Goal: Information Seeking & Learning: Learn about a topic

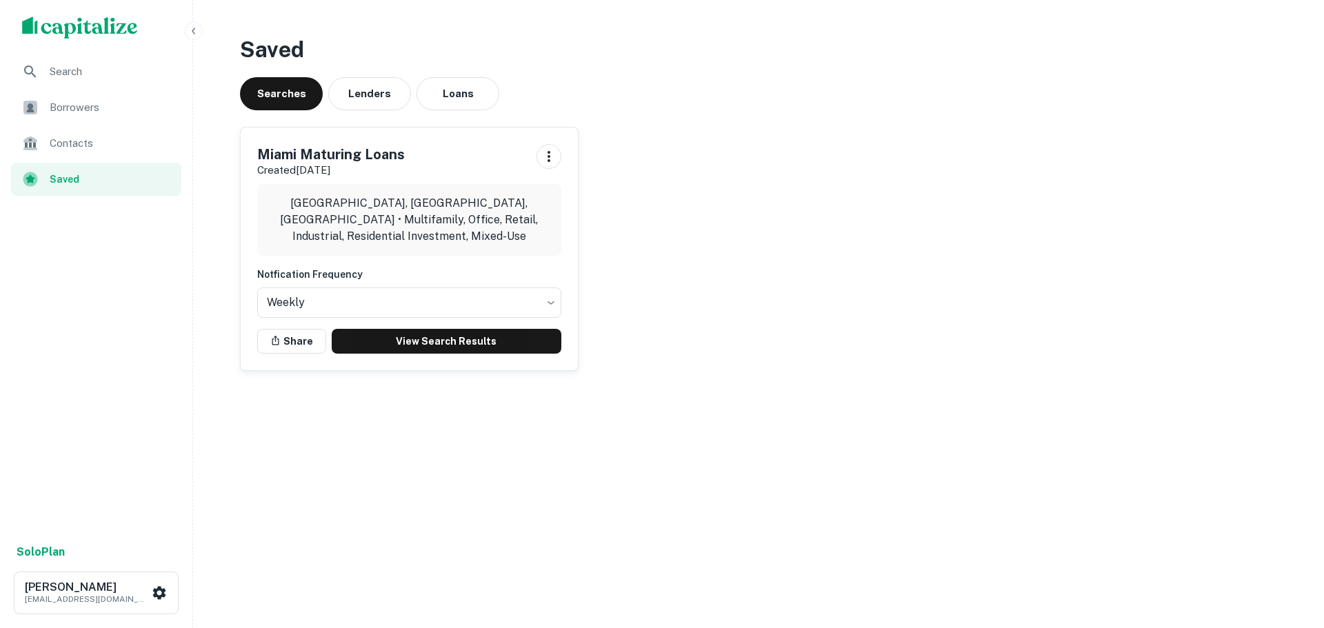
click at [72, 26] on img "scrollable content" at bounding box center [80, 28] width 116 height 22
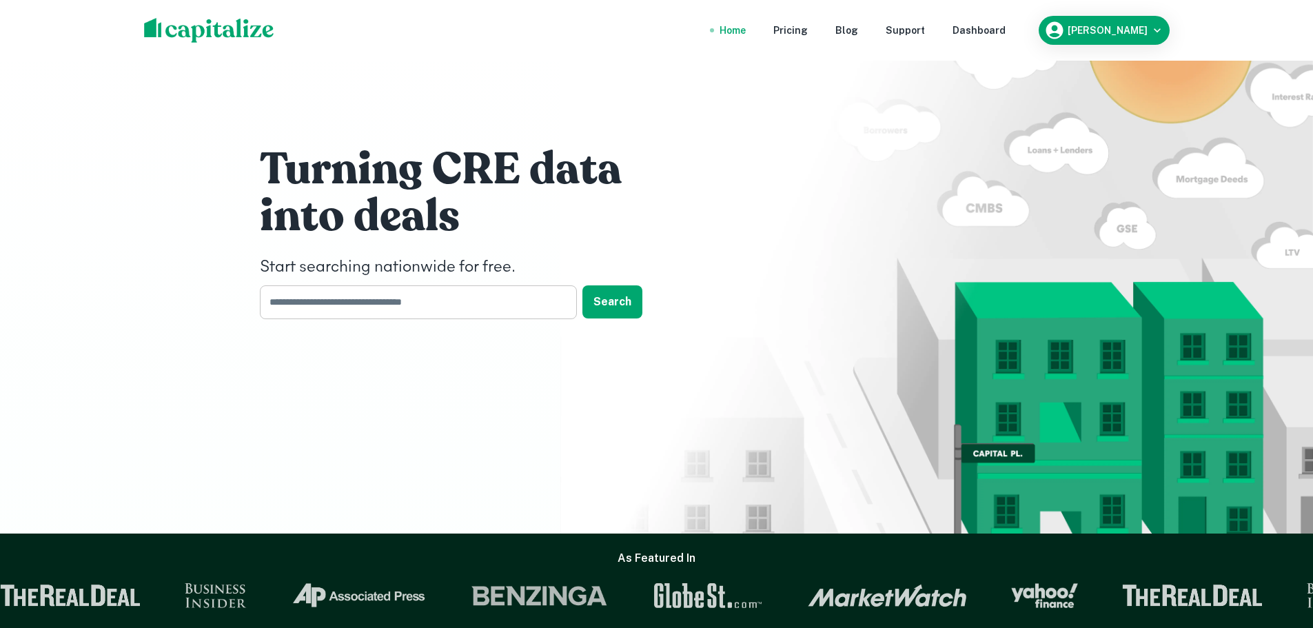
click at [464, 309] on input "text" at bounding box center [413, 302] width 307 height 34
type input "**********"
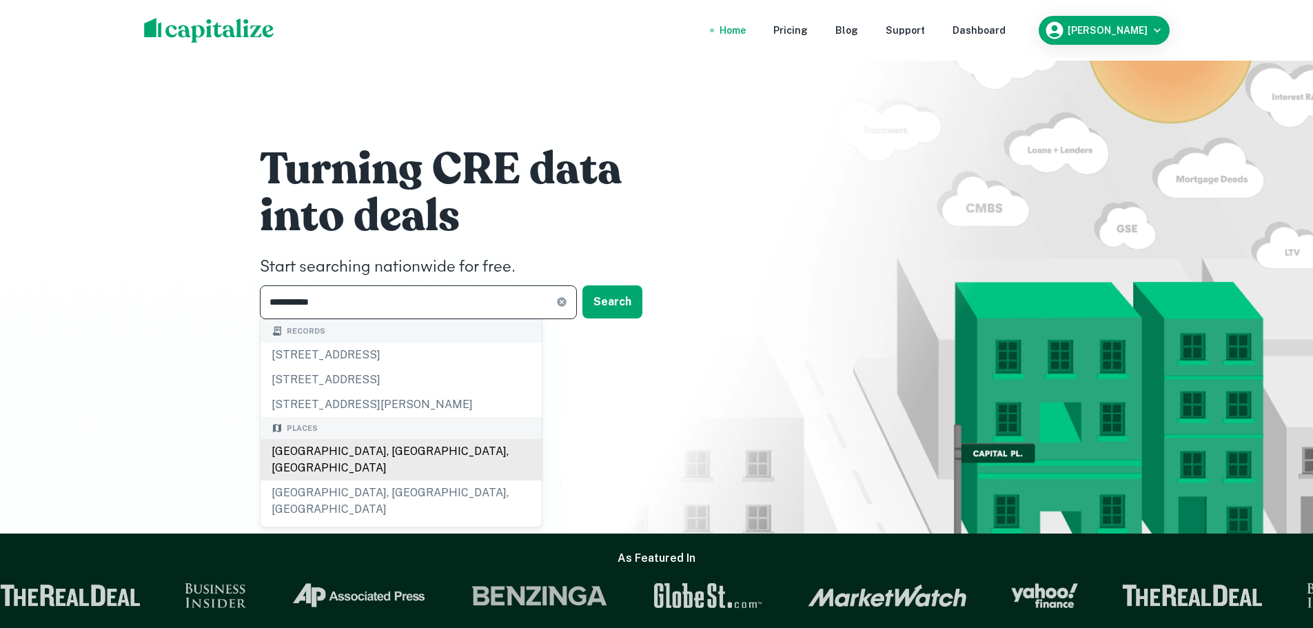
click at [351, 454] on div "[GEOGRAPHIC_DATA], [GEOGRAPHIC_DATA], [GEOGRAPHIC_DATA]" at bounding box center [401, 459] width 281 height 41
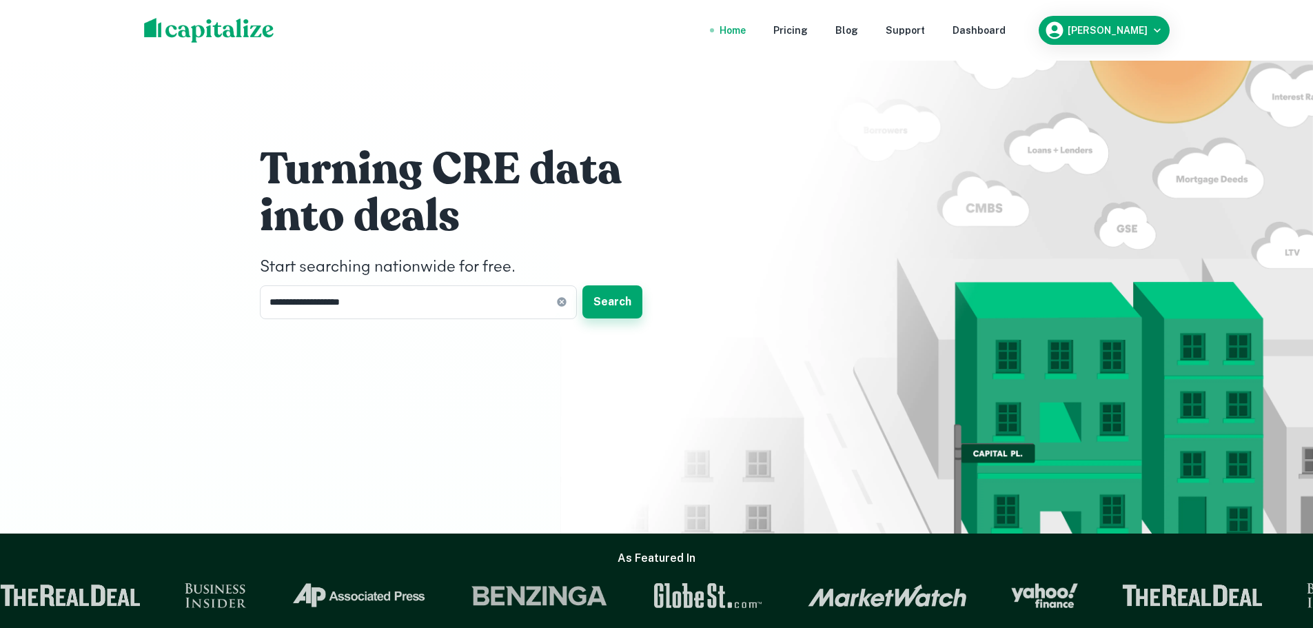
click at [611, 311] on button "Search" at bounding box center [613, 301] width 60 height 33
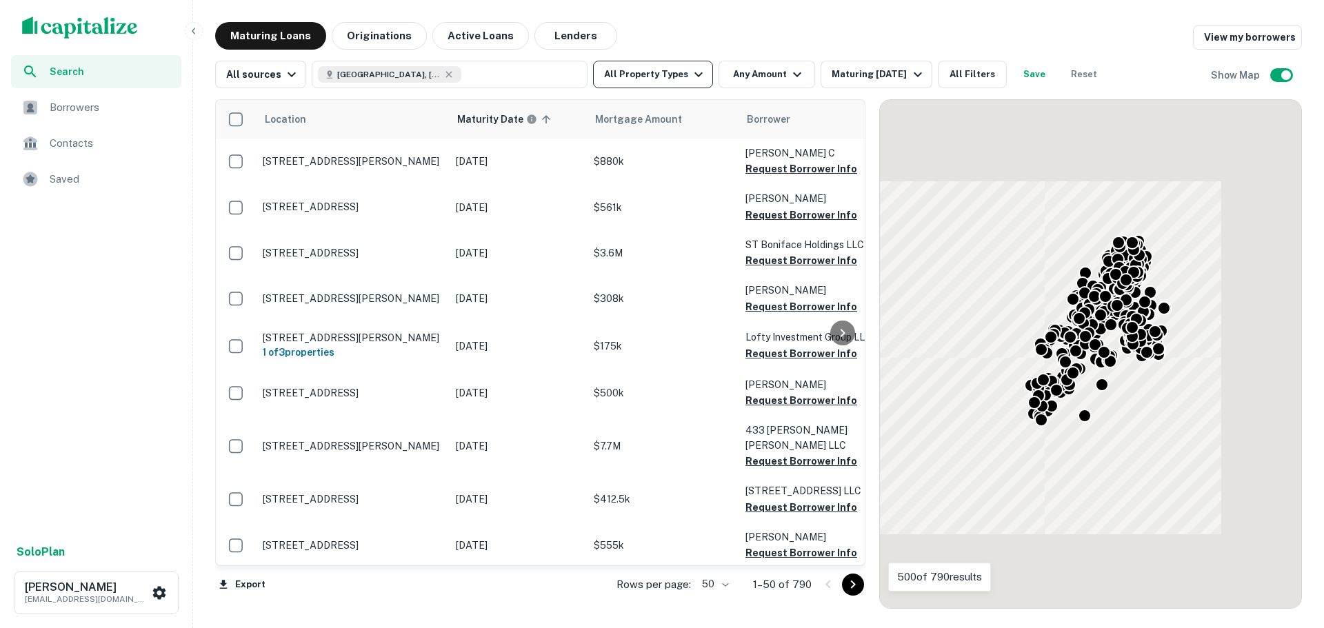
click at [651, 74] on button "All Property Types" at bounding box center [653, 75] width 120 height 28
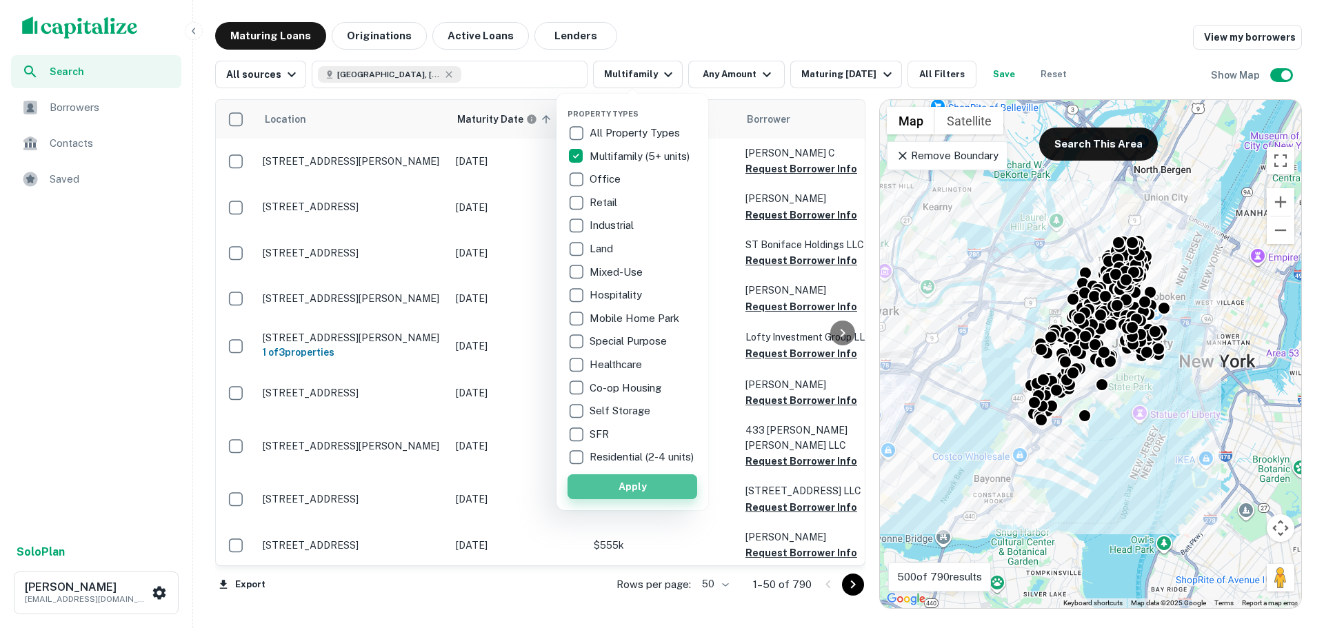
click at [632, 491] on button "Apply" at bounding box center [632, 486] width 130 height 25
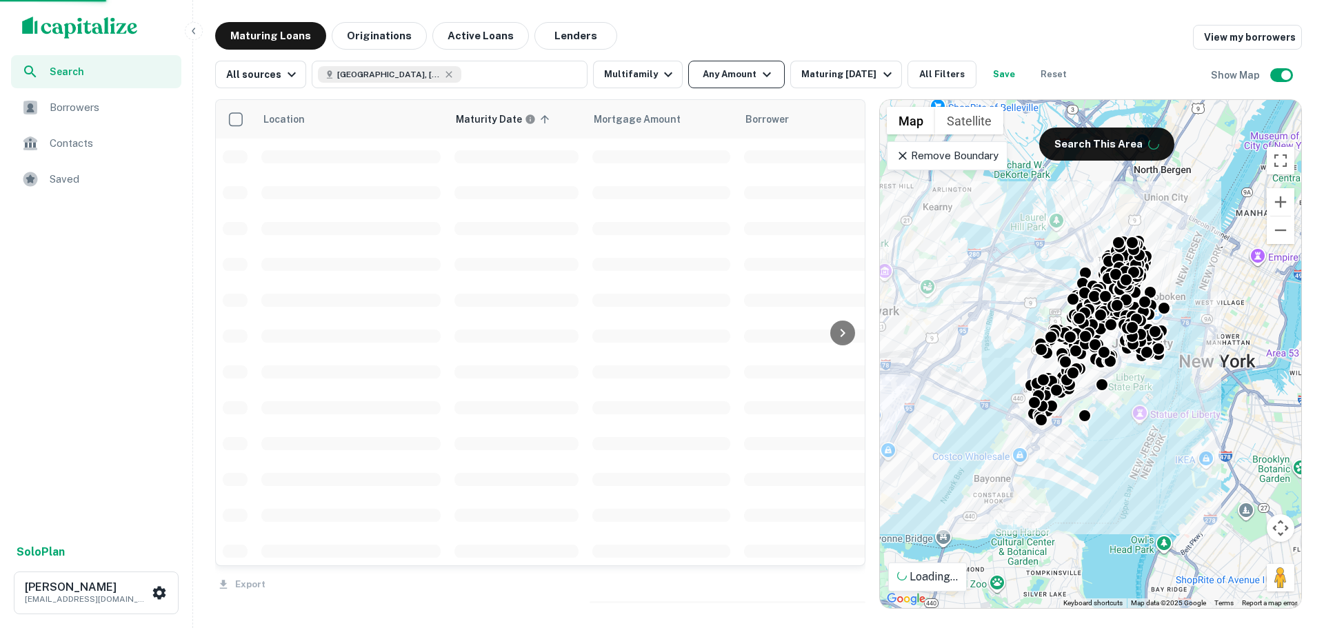
click at [722, 78] on div at bounding box center [662, 314] width 1324 height 628
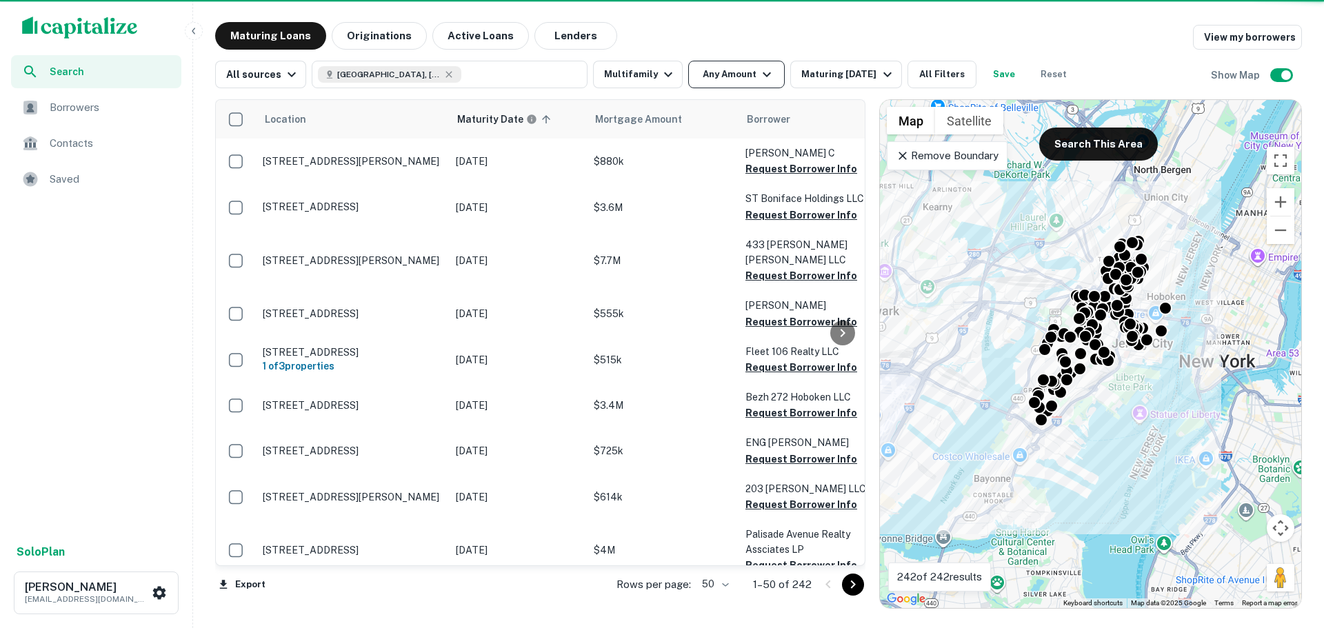
click at [745, 74] on button "Any Amount" at bounding box center [736, 75] width 97 height 28
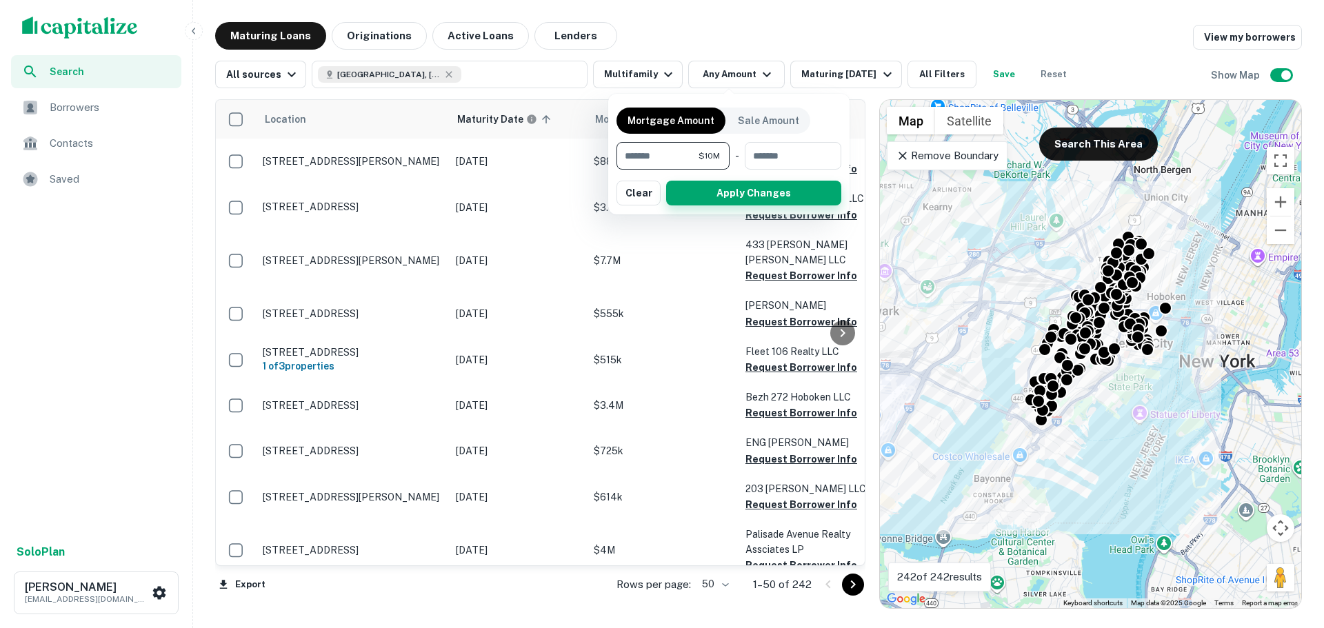
type input "********"
click at [711, 194] on button "Apply Changes" at bounding box center [753, 193] width 175 height 25
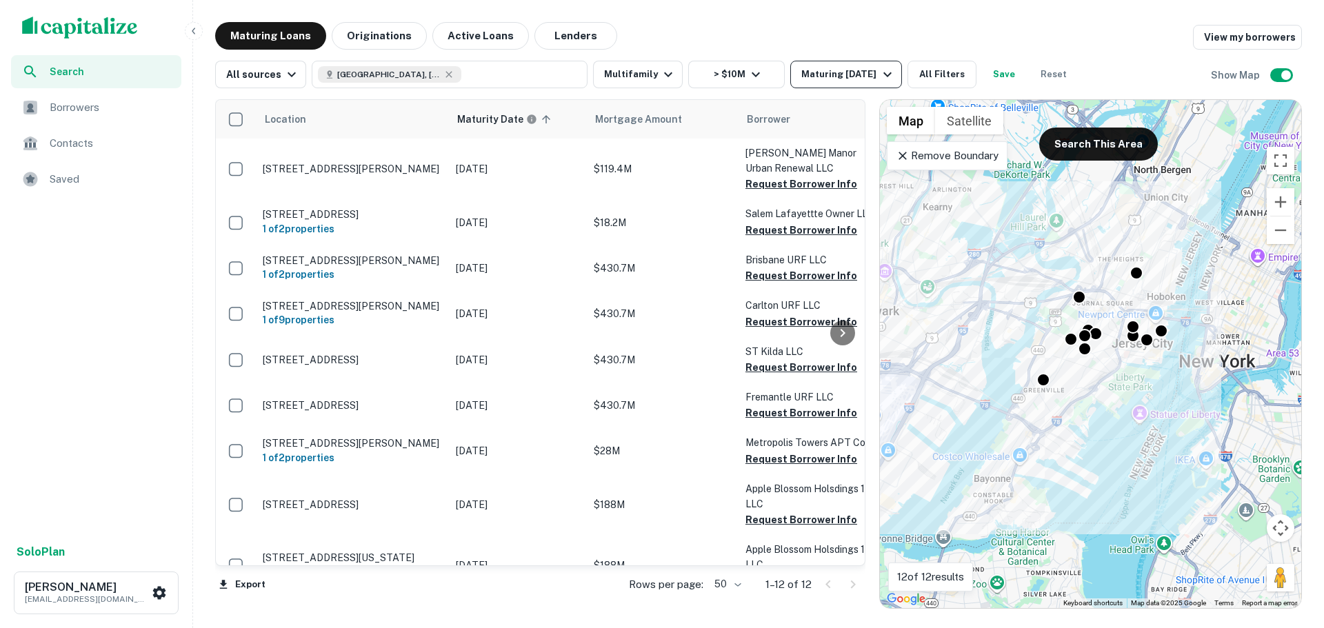
click at [831, 77] on div "Maturing [DATE]" at bounding box center [848, 74] width 94 height 17
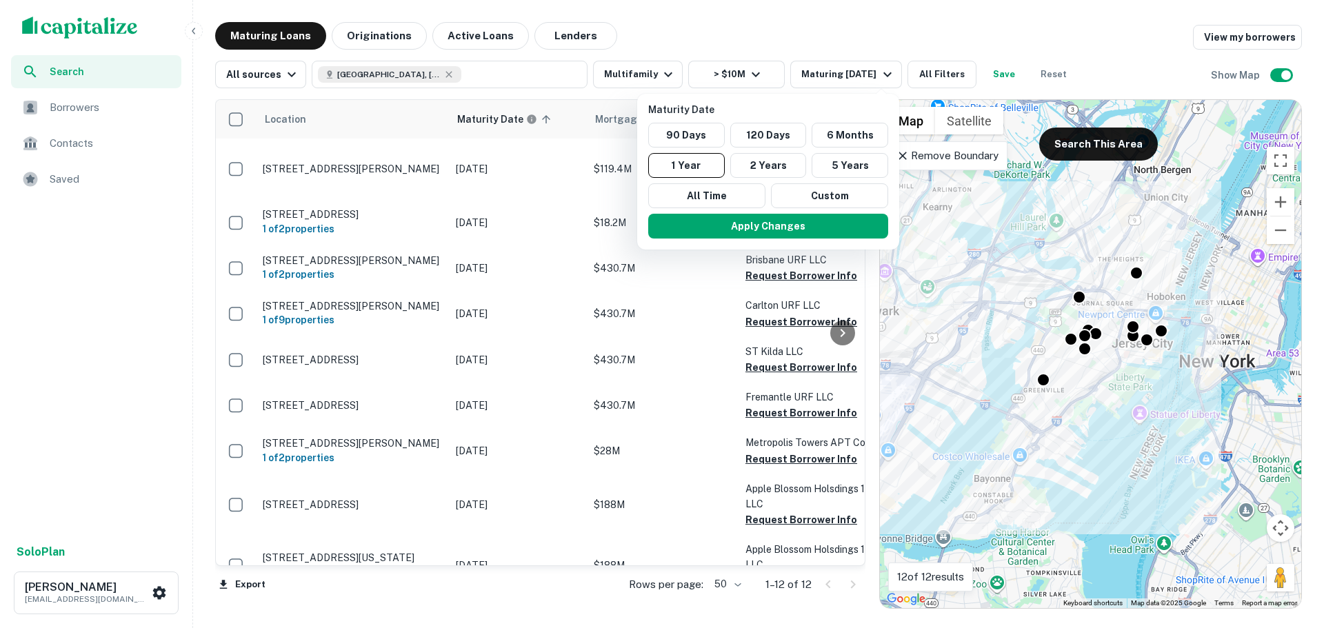
click at [390, 34] on div at bounding box center [662, 314] width 1324 height 628
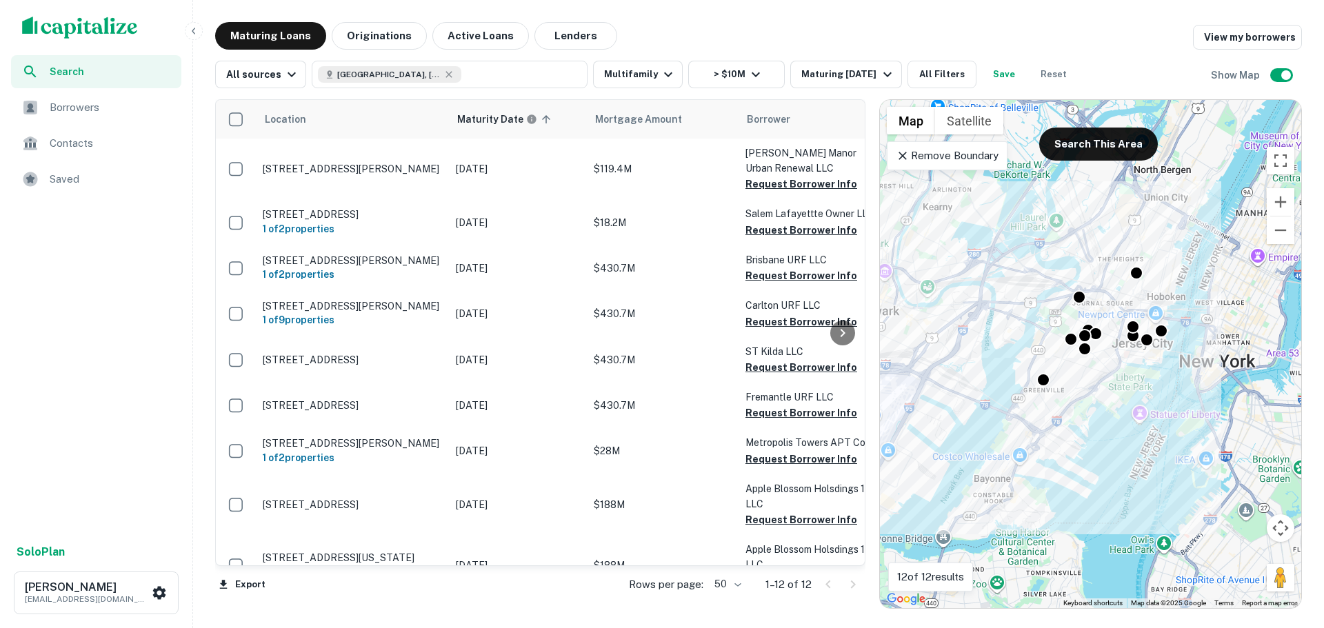
click at [403, 34] on button "Originations" at bounding box center [379, 36] width 95 height 28
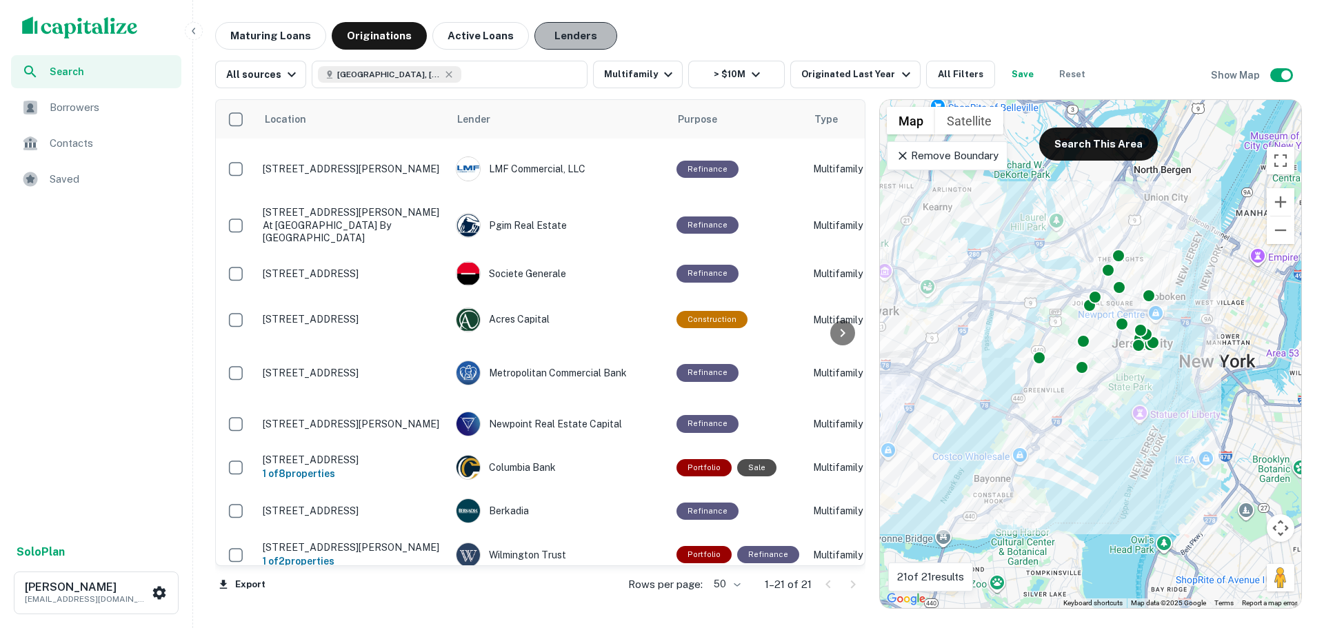
click at [567, 30] on button "Lenders" at bounding box center [575, 36] width 83 height 28
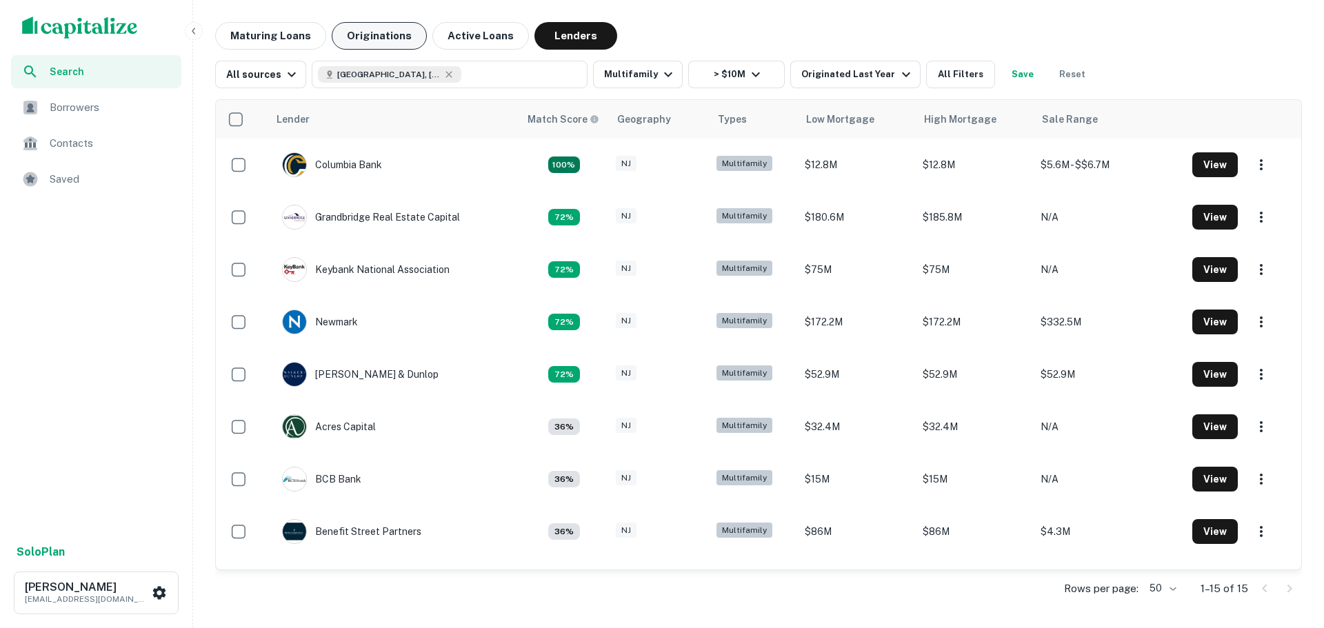
click at [356, 39] on button "Originations" at bounding box center [379, 36] width 95 height 28
